Goal: Browse casually: Explore the website without a specific task or goal

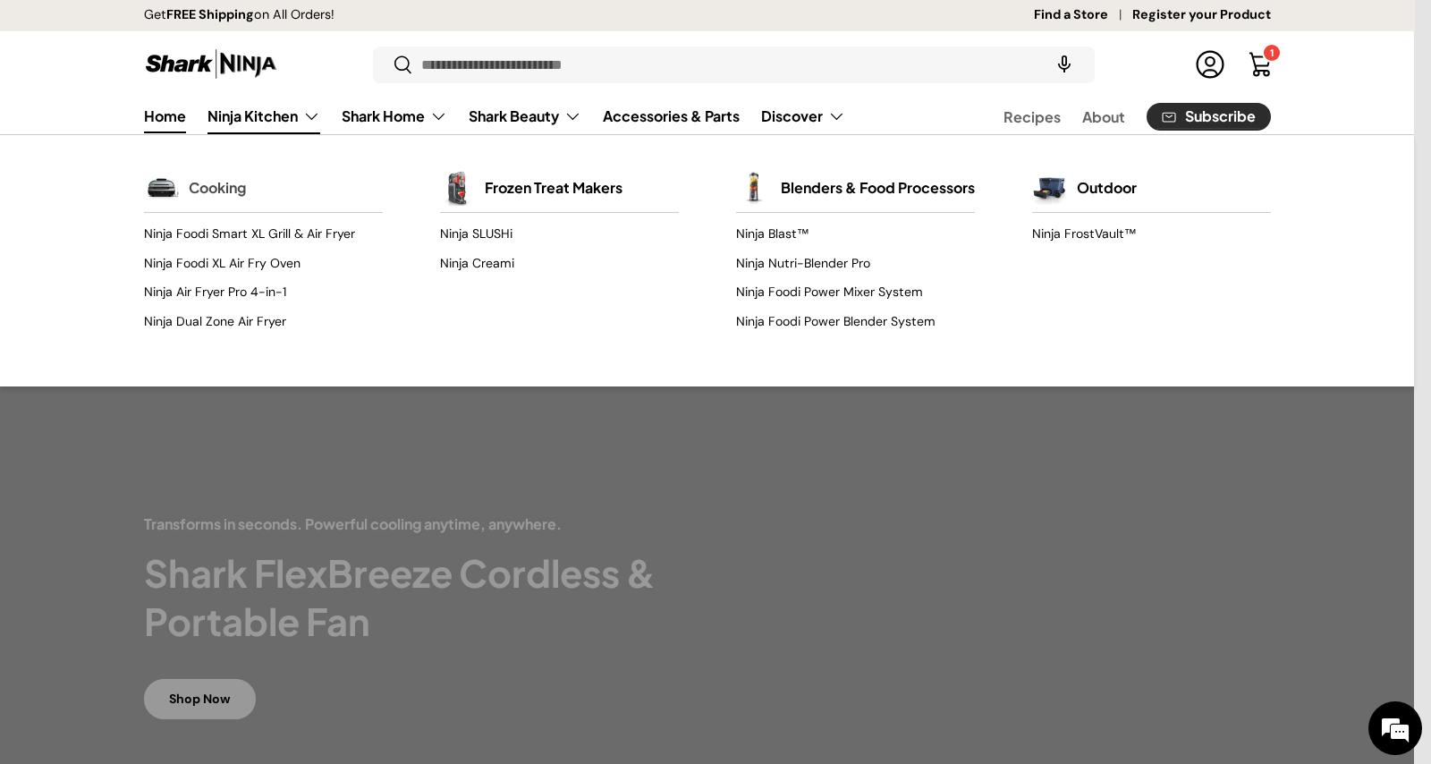
click at [233, 189] on link "Cooking" at bounding box center [217, 187] width 57 height 39
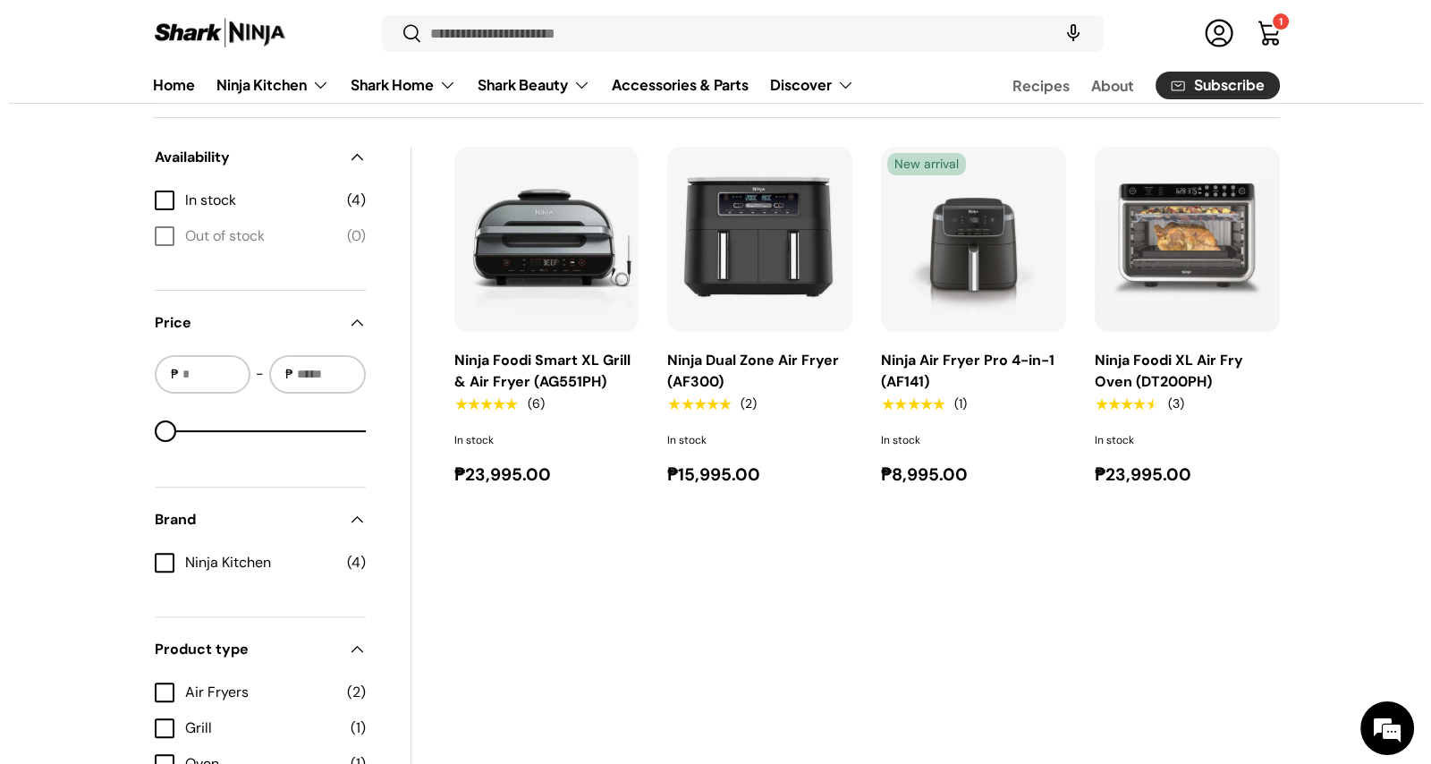
scroll to position [446, 0]
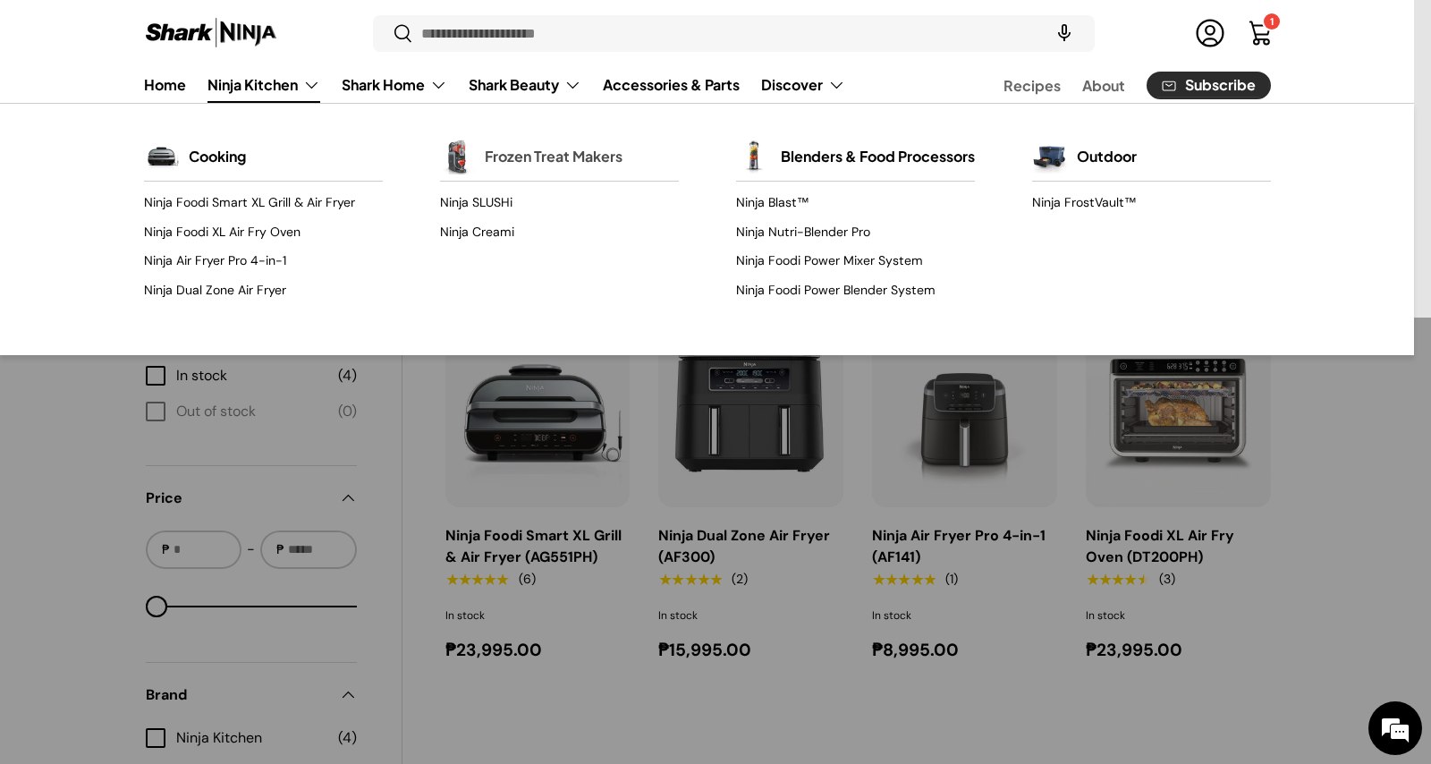
click at [523, 153] on link "Frozen Treat Makers" at bounding box center [554, 156] width 138 height 39
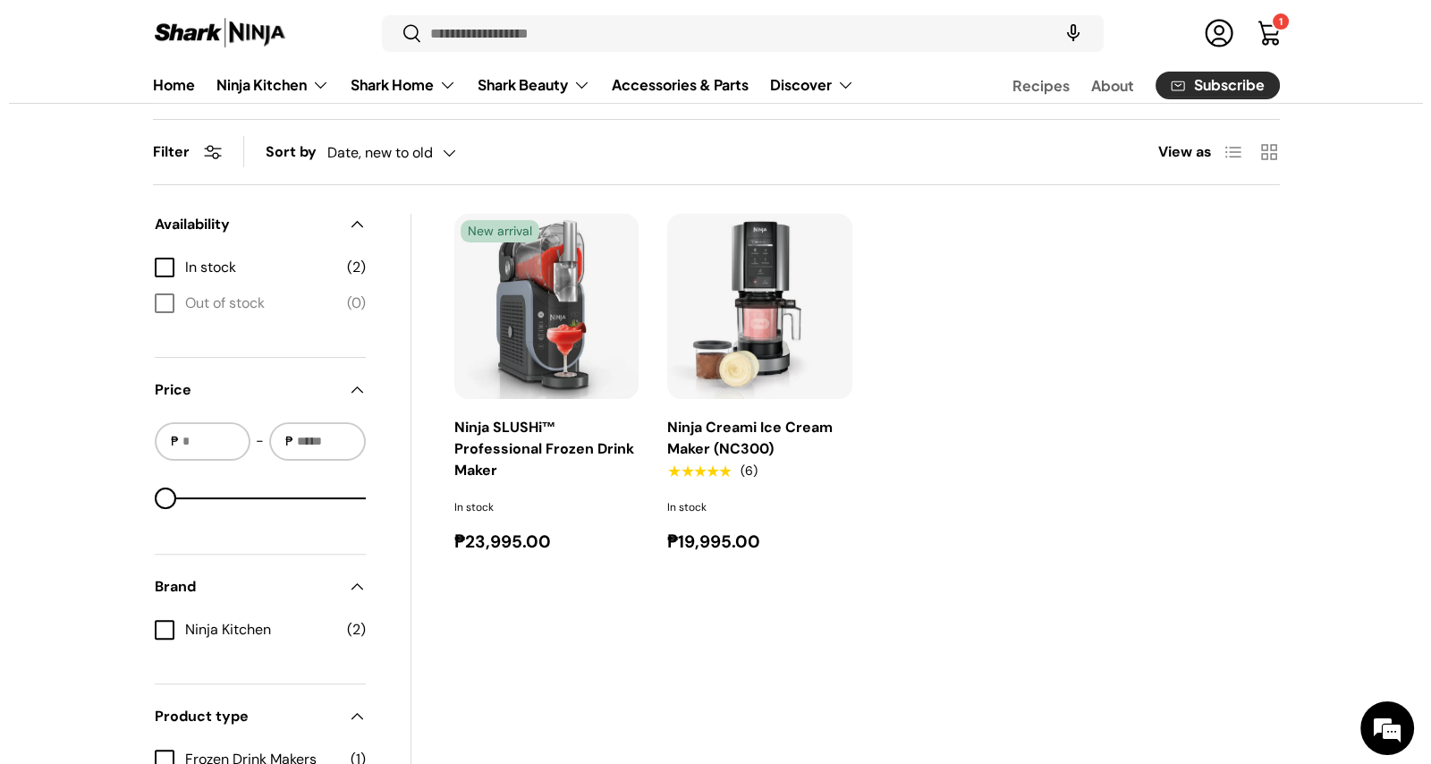
scroll to position [111, 0]
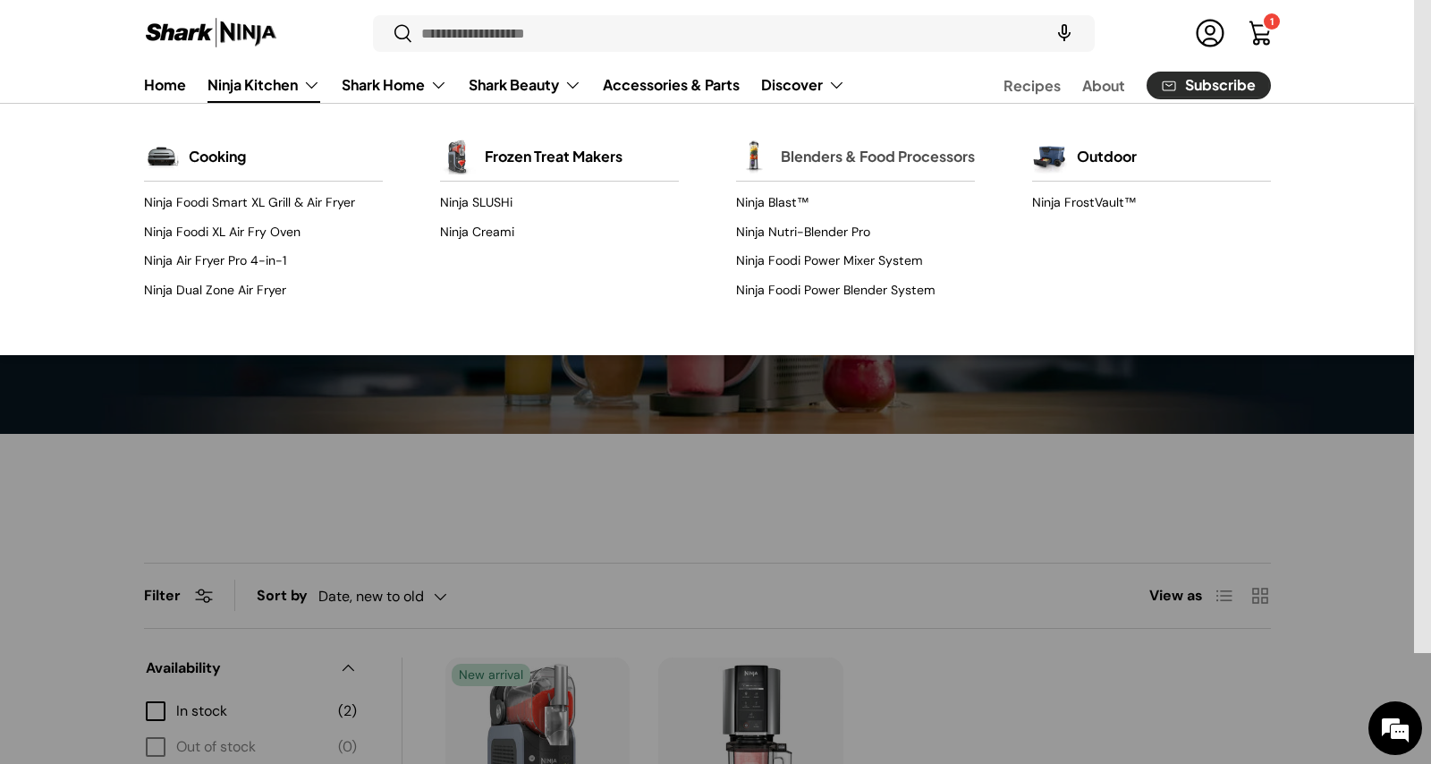
click at [866, 150] on link "Blenders & Food Processors" at bounding box center [878, 156] width 194 height 39
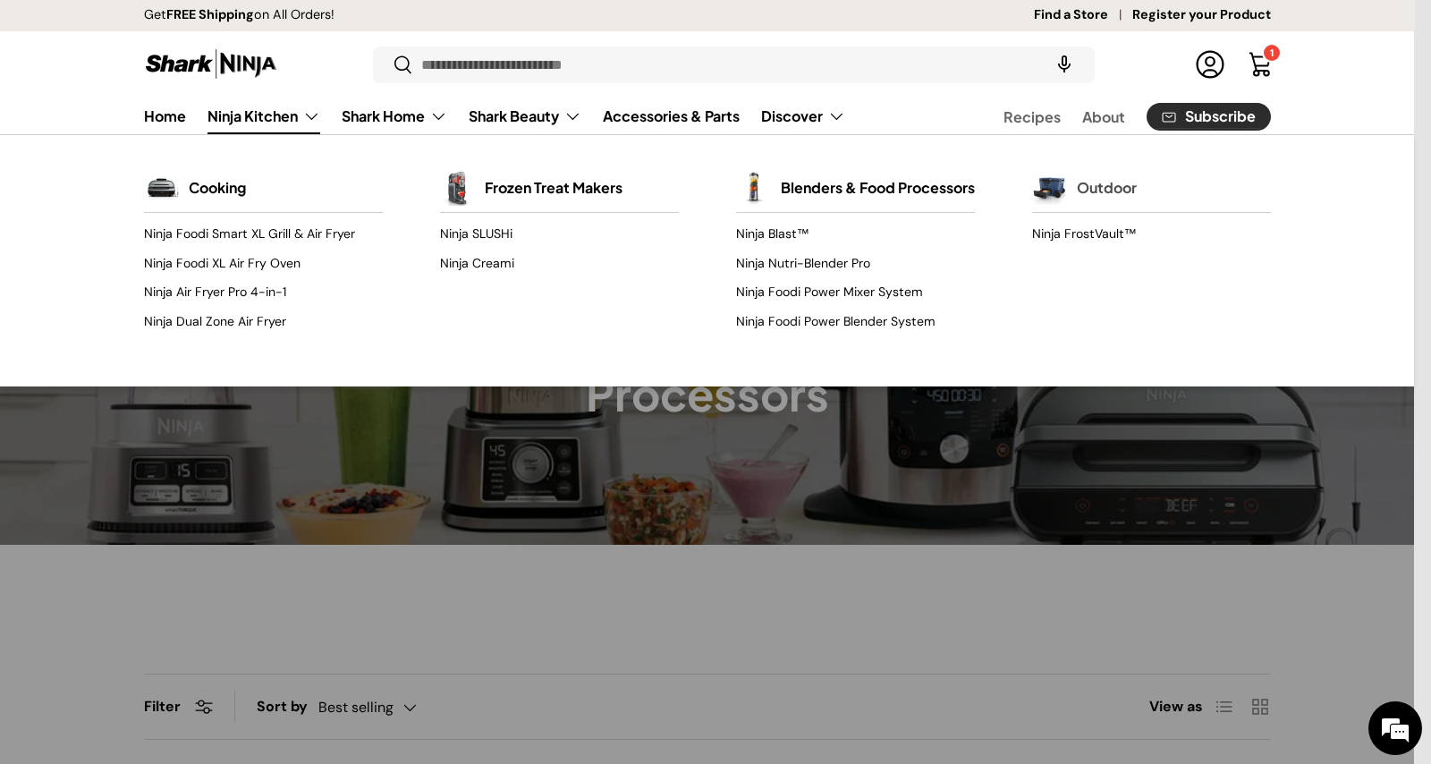
click at [1091, 189] on link "Outdoor" at bounding box center [1107, 187] width 60 height 39
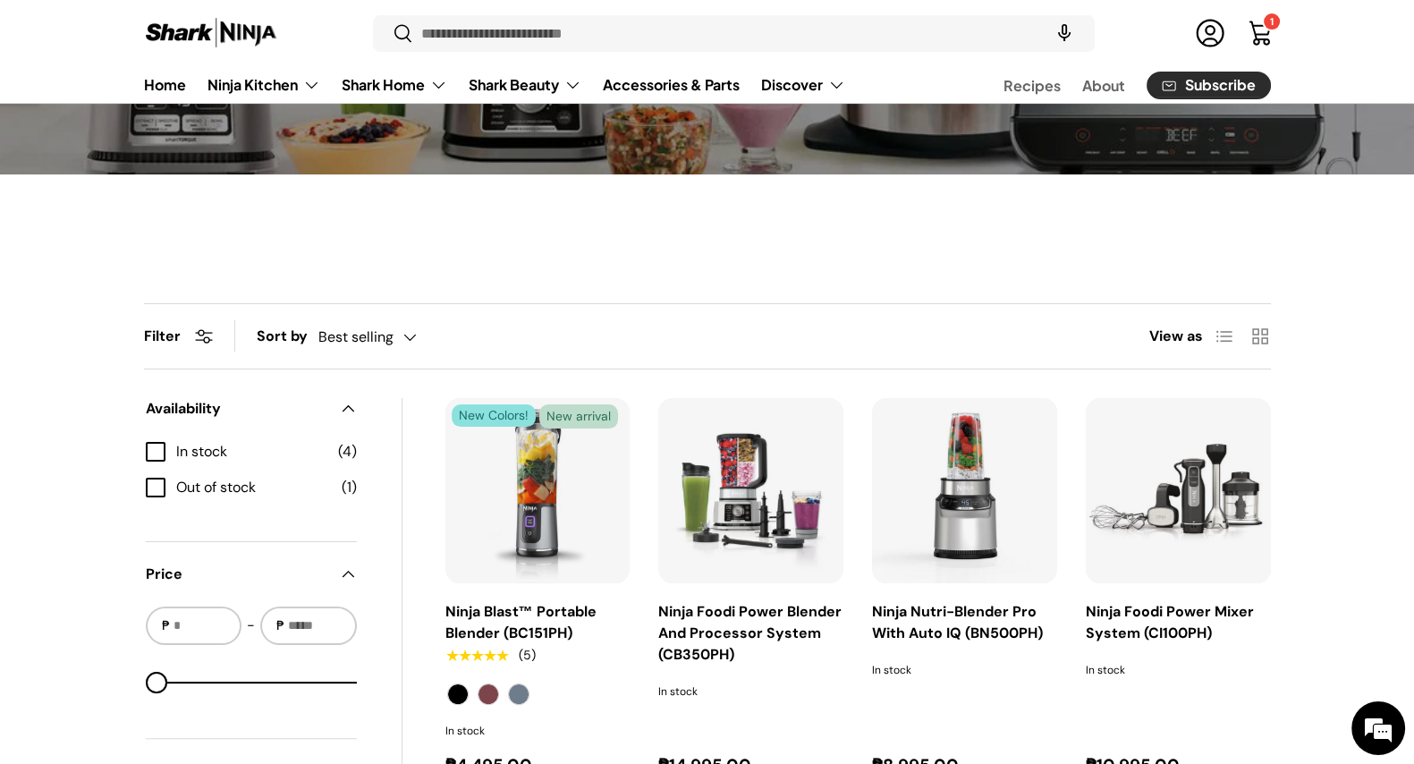
scroll to position [446, 0]
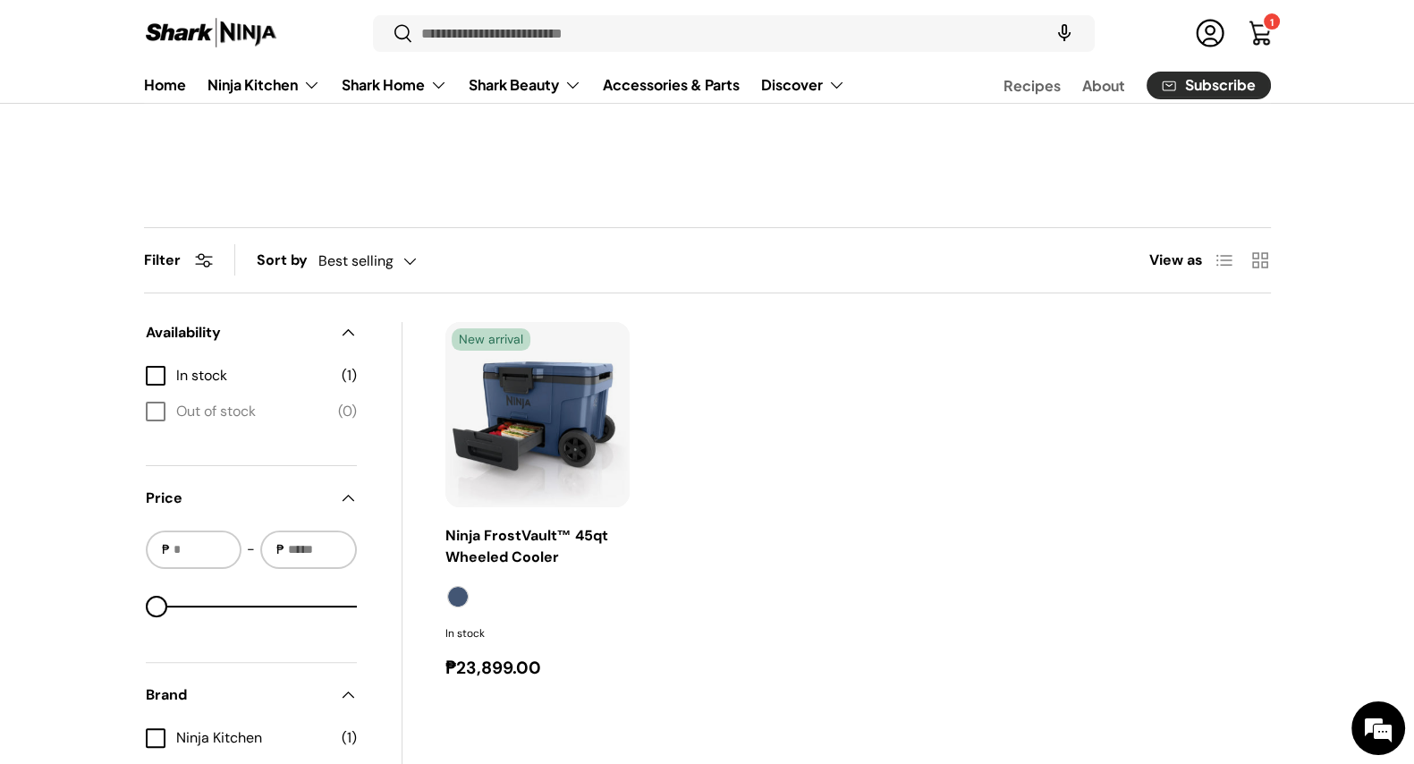
click at [207, 37] on img at bounding box center [211, 33] width 134 height 35
